Goal: Task Accomplishment & Management: Use online tool/utility

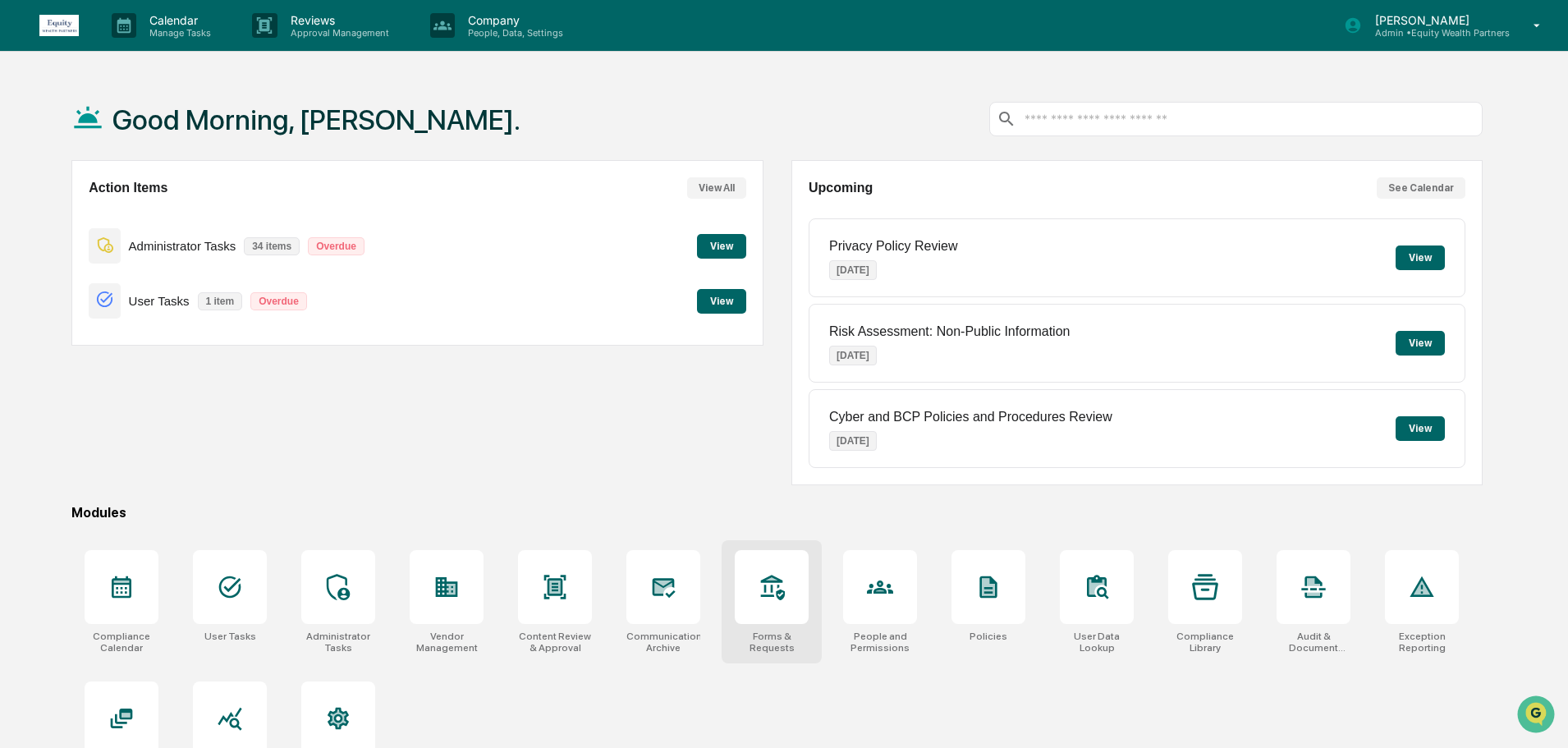
click at [778, 609] on div at bounding box center [771, 587] width 74 height 74
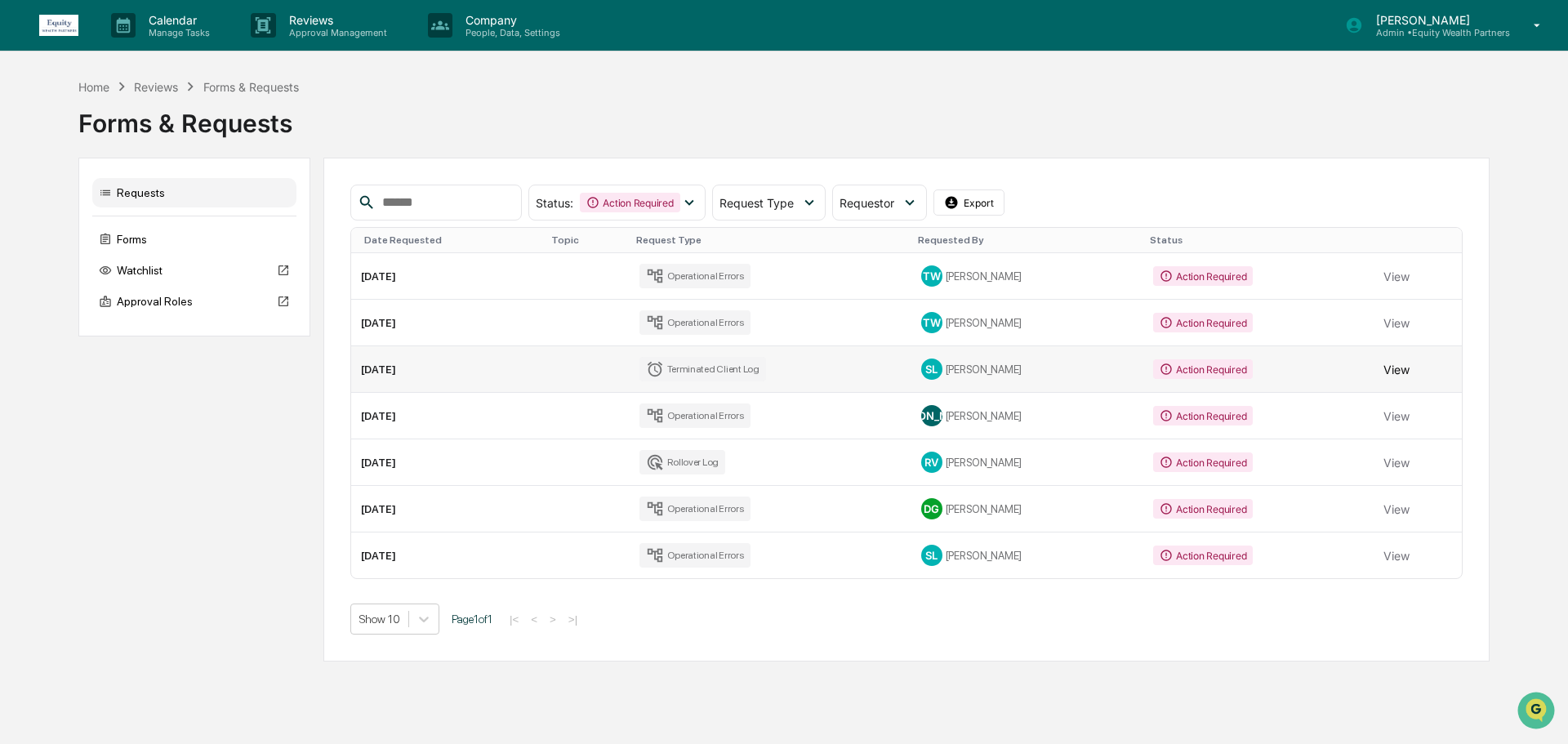
click at [1390, 377] on button "View" at bounding box center [1397, 370] width 26 height 33
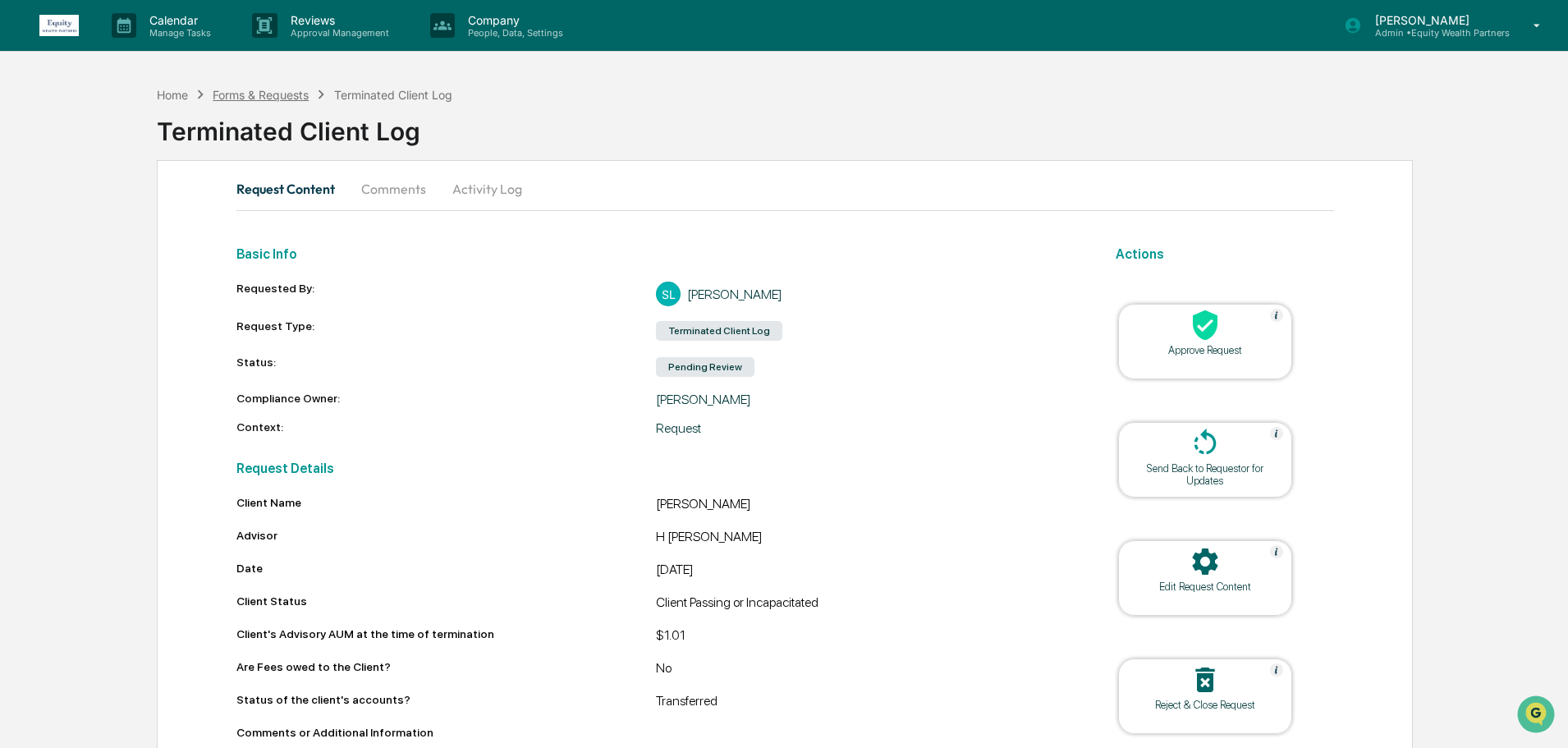
click at [290, 93] on div "Forms & Requests" at bounding box center [261, 95] width 96 height 14
